Goal: Task Accomplishment & Management: Use online tool/utility

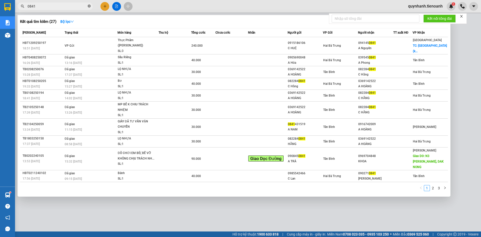
click at [88, 6] on icon "close-circle" at bounding box center [89, 6] width 3 height 3
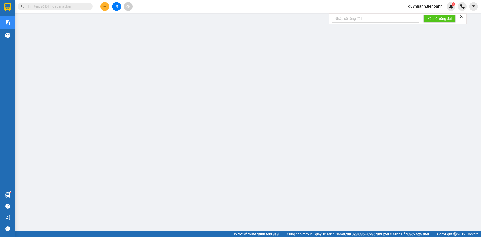
click at [67, 6] on input "text" at bounding box center [57, 7] width 59 height 6
drag, startPoint x: 72, startPoint y: 8, endPoint x: 89, endPoint y: 14, distance: 18.4
click at [72, 8] on input "text" at bounding box center [57, 7] width 59 height 6
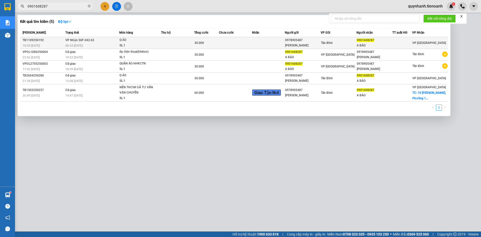
type input "0901608287"
click at [384, 42] on div "0901608287" at bounding box center [373, 40] width 35 height 5
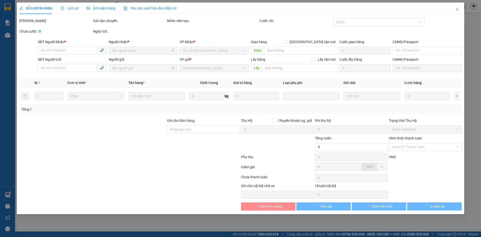
type input "0901608287"
type input "A BẢO"
type input "0978905487"
type input "[PERSON_NAME]"
type input "30.000"
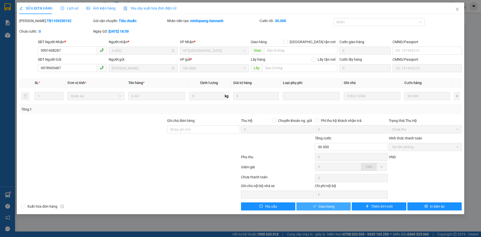
click at [335, 205] on button "Giao hàng" at bounding box center [323, 206] width 54 height 8
